Goal: Task Accomplishment & Management: Use online tool/utility

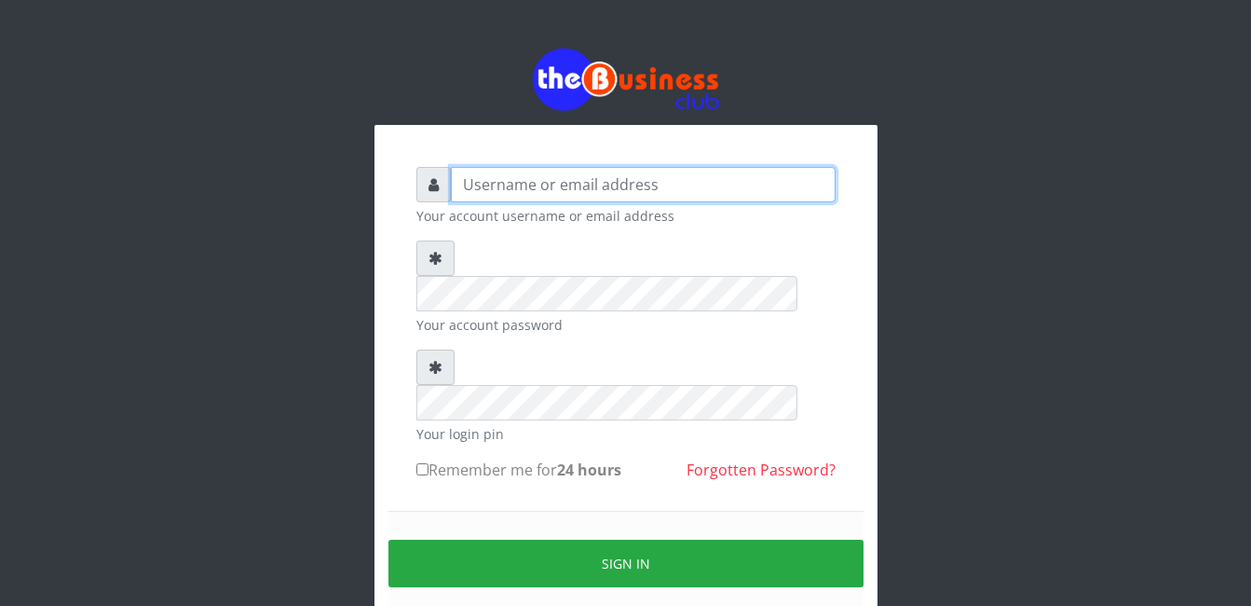
type input "[EMAIL_ADDRESS][DOMAIN_NAME]"
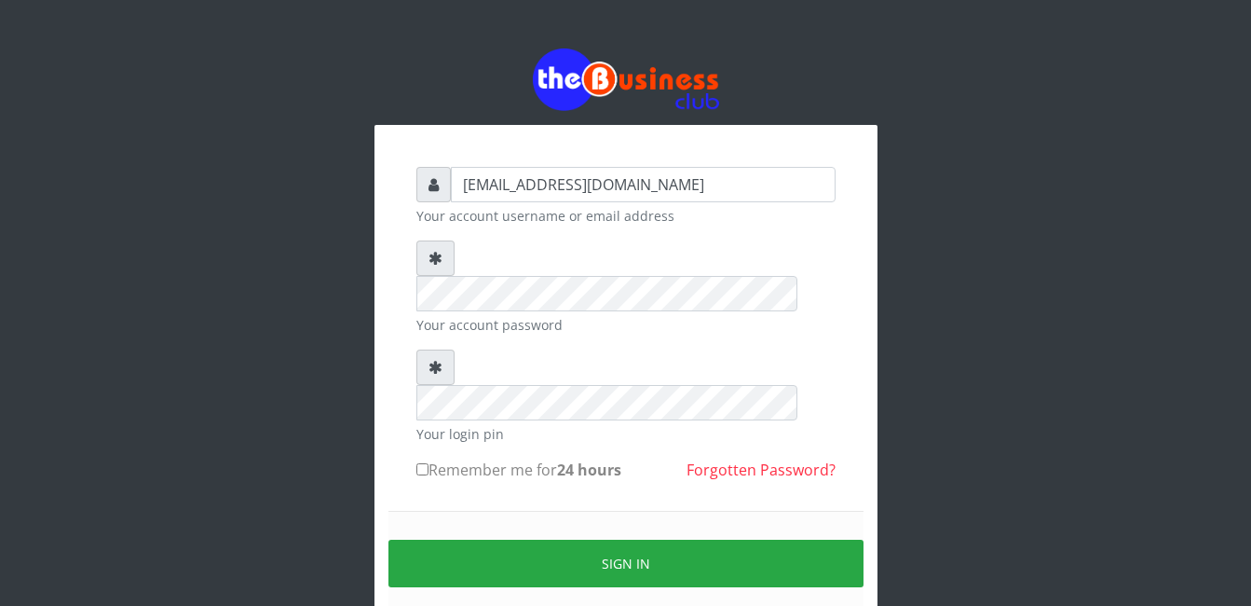
click at [422, 463] on input "Remember me for 24 hours" at bounding box center [422, 469] width 12 height 12
checkbox input "true"
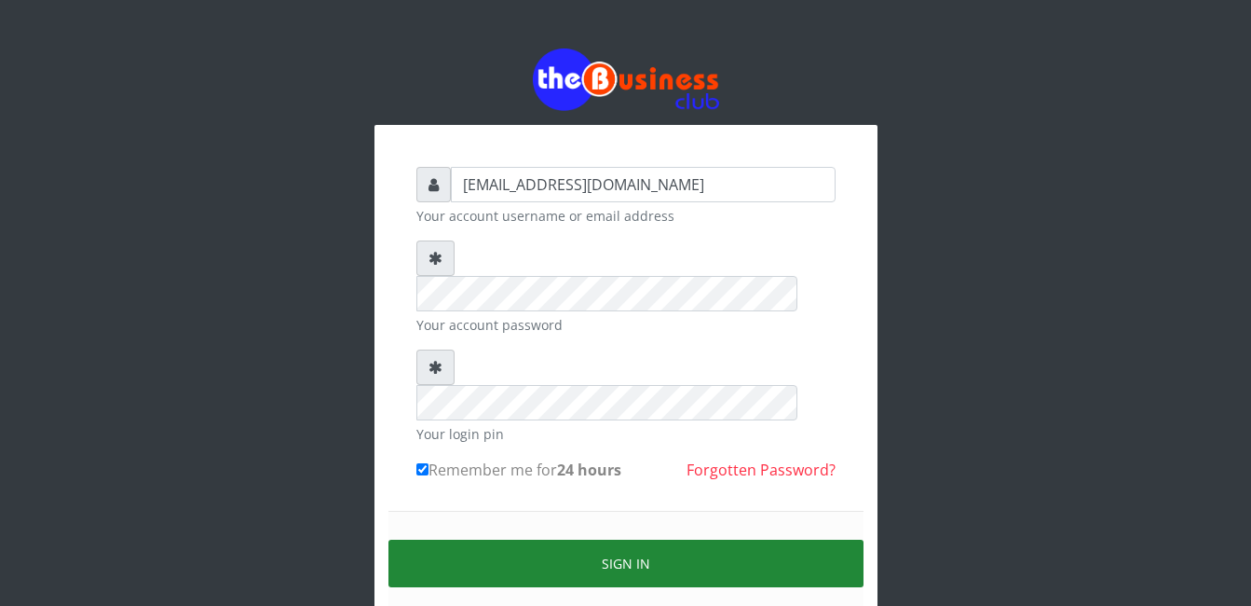
click at [624, 539] on button "Sign in" at bounding box center [625, 563] width 475 height 48
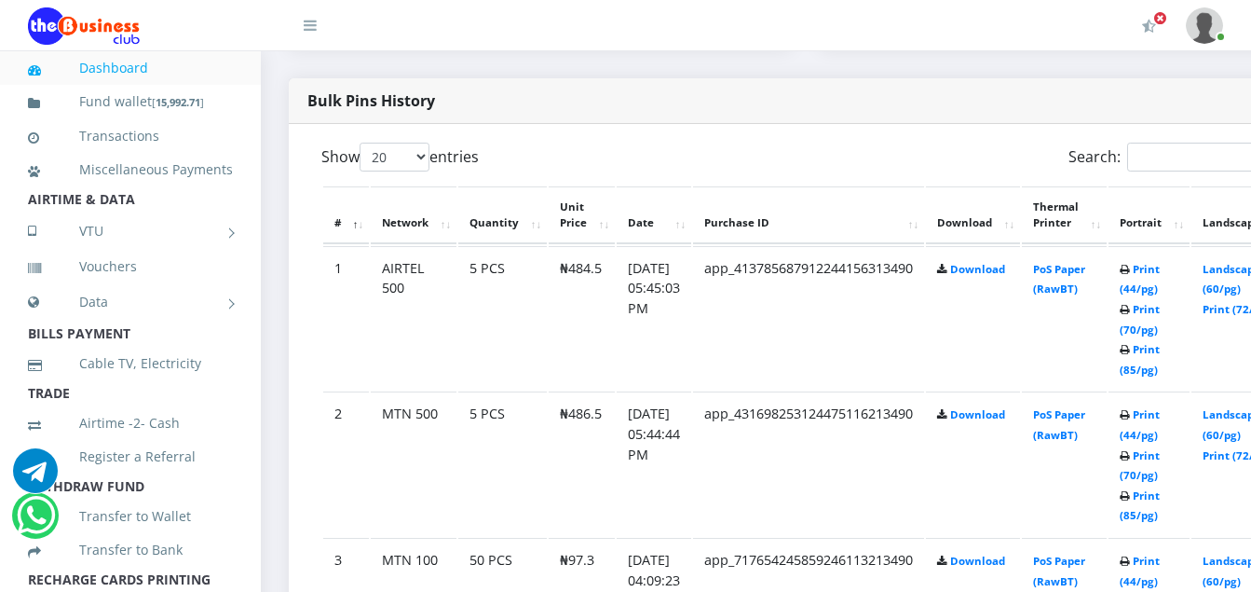
scroll to position [969, 0]
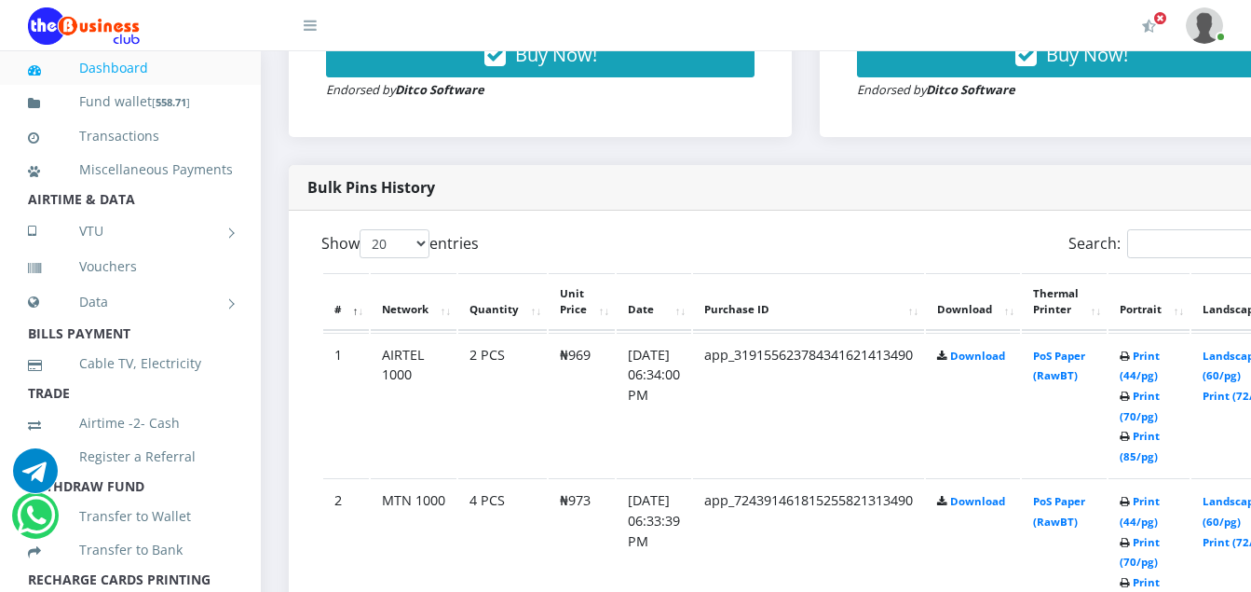
scroll to position [857, 0]
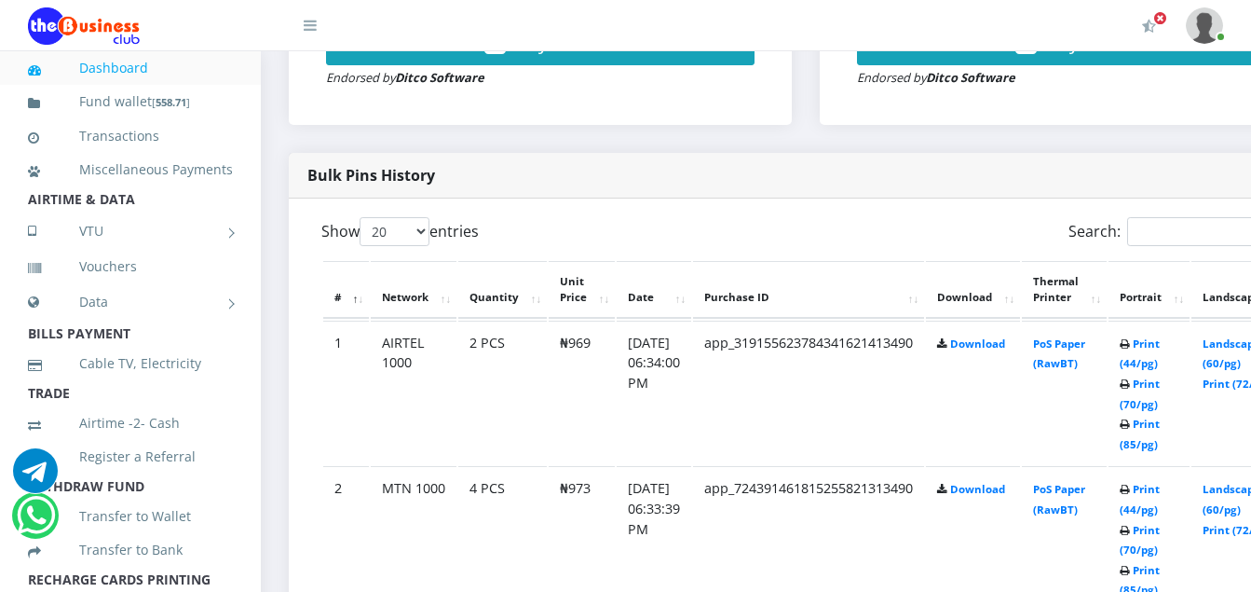
click at [1172, 456] on td "Print (44/pg) Print (70/pg) Print (85/pg)" at bounding box center [1149, 392] width 81 height 144
click at [1160, 447] on link "Print (85/pg)" at bounding box center [1140, 433] width 40 height 34
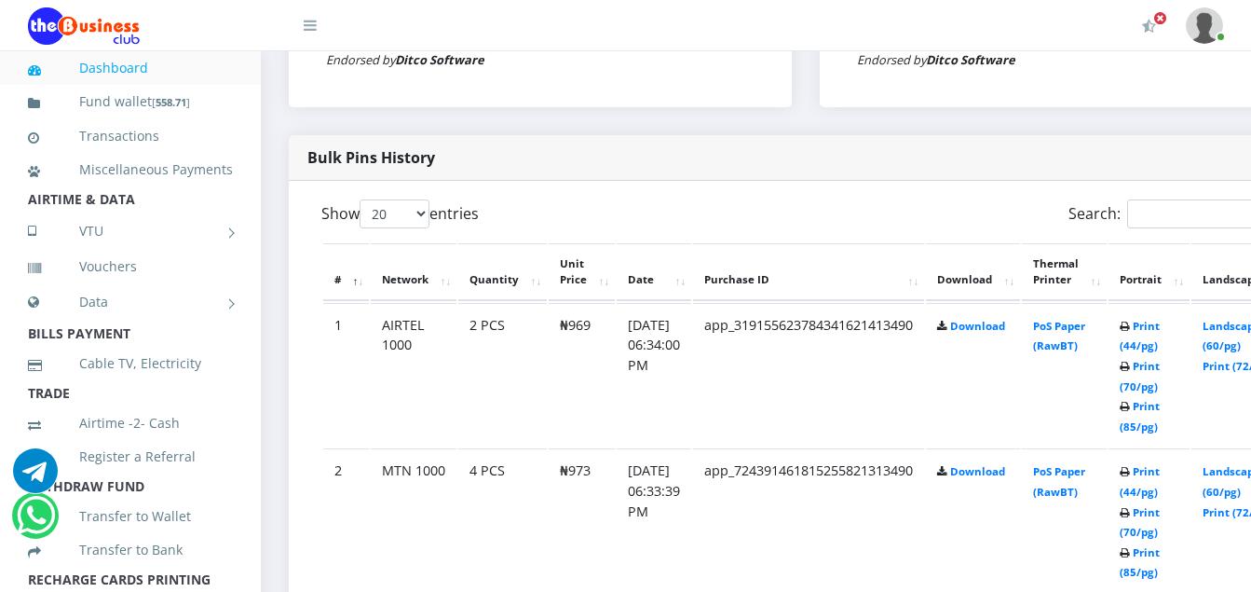
click at [1172, 565] on td "Print (44/pg) Print (70/pg) Print (85/pg)" at bounding box center [1149, 520] width 81 height 144
click at [1160, 551] on link "Print (85/pg)" at bounding box center [1140, 562] width 40 height 34
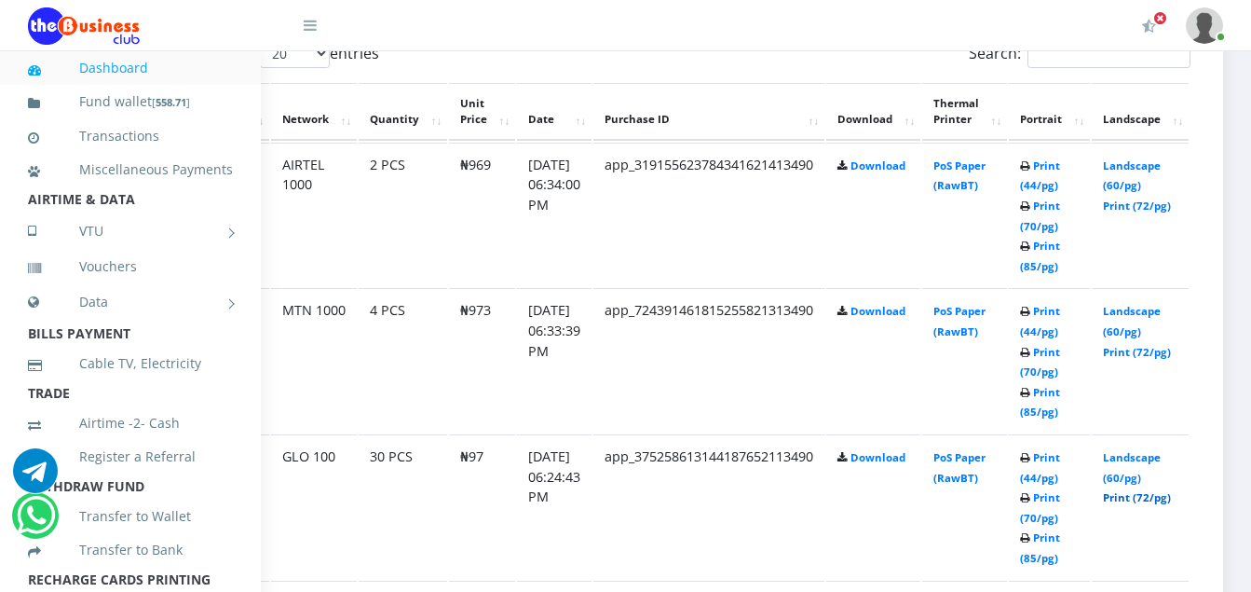
scroll to position [1049, 105]
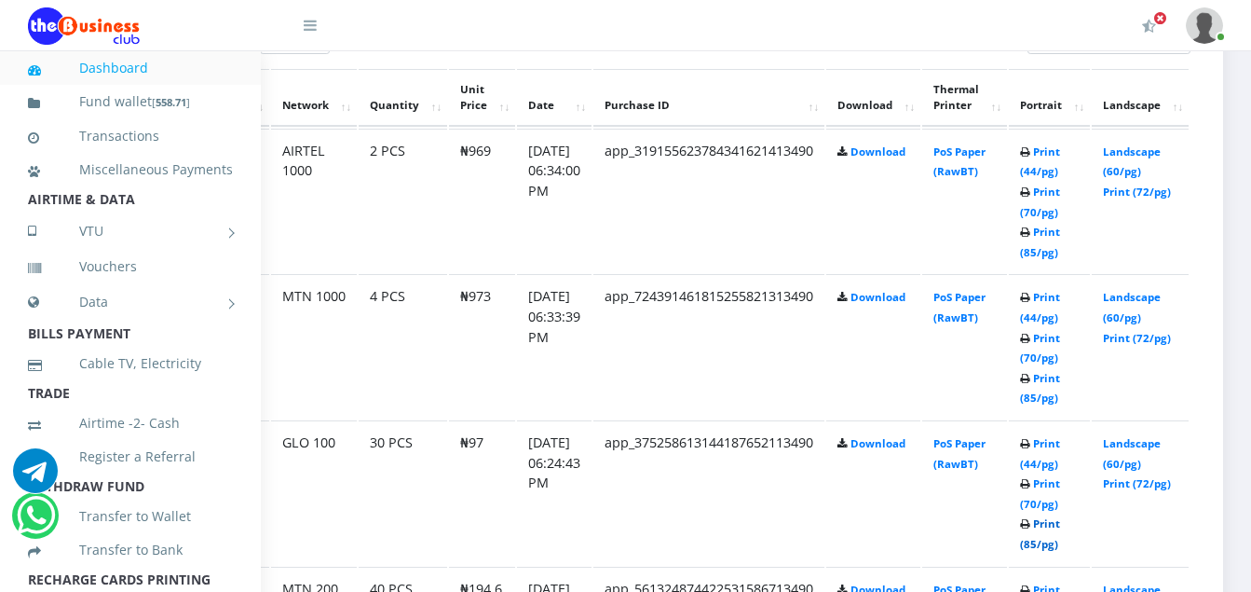
click at [1060, 532] on link "Print (85/pg)" at bounding box center [1040, 533] width 40 height 34
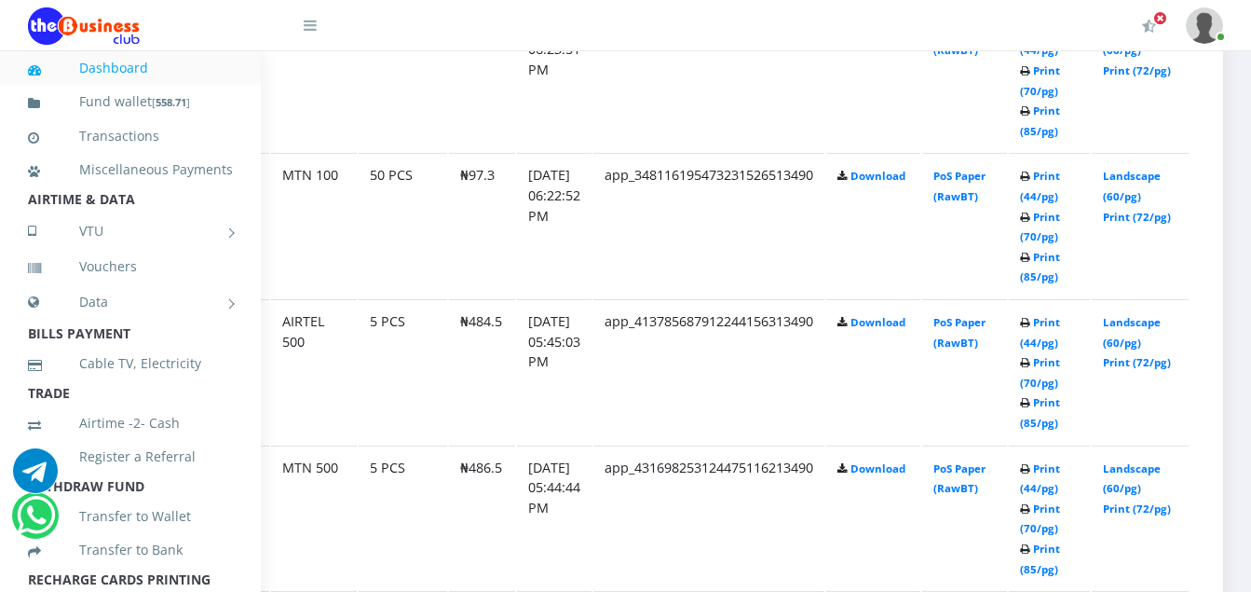
scroll to position [1645, 105]
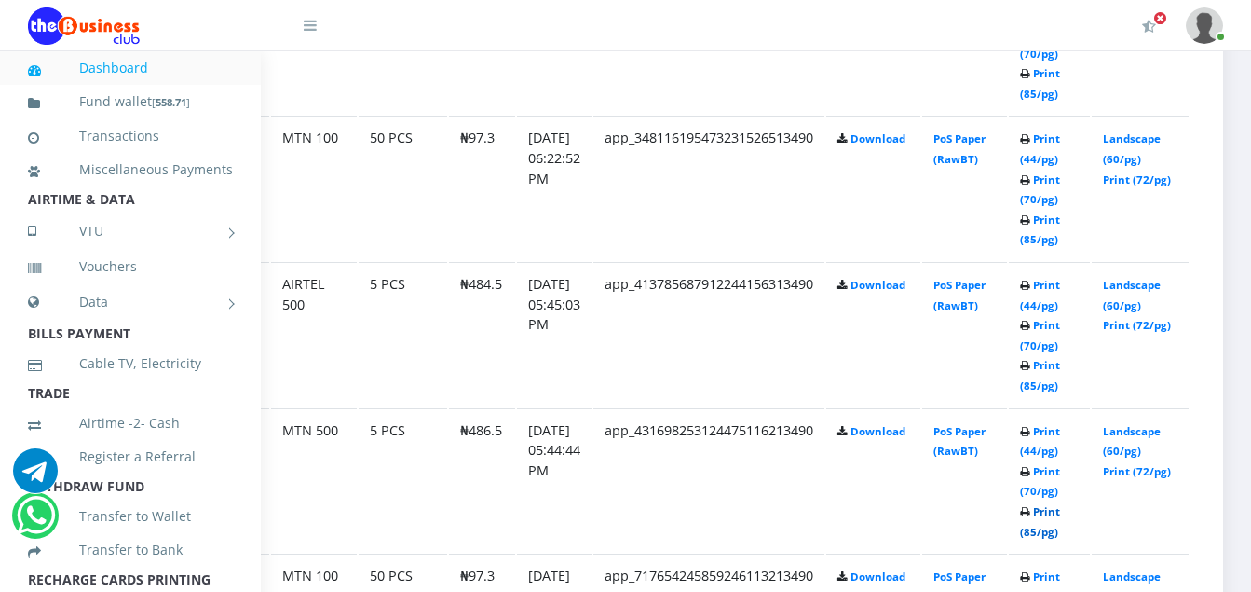
click at [1060, 516] on link "Print (85/pg)" at bounding box center [1040, 521] width 40 height 34
